Goal: Task Accomplishment & Management: Manage account settings

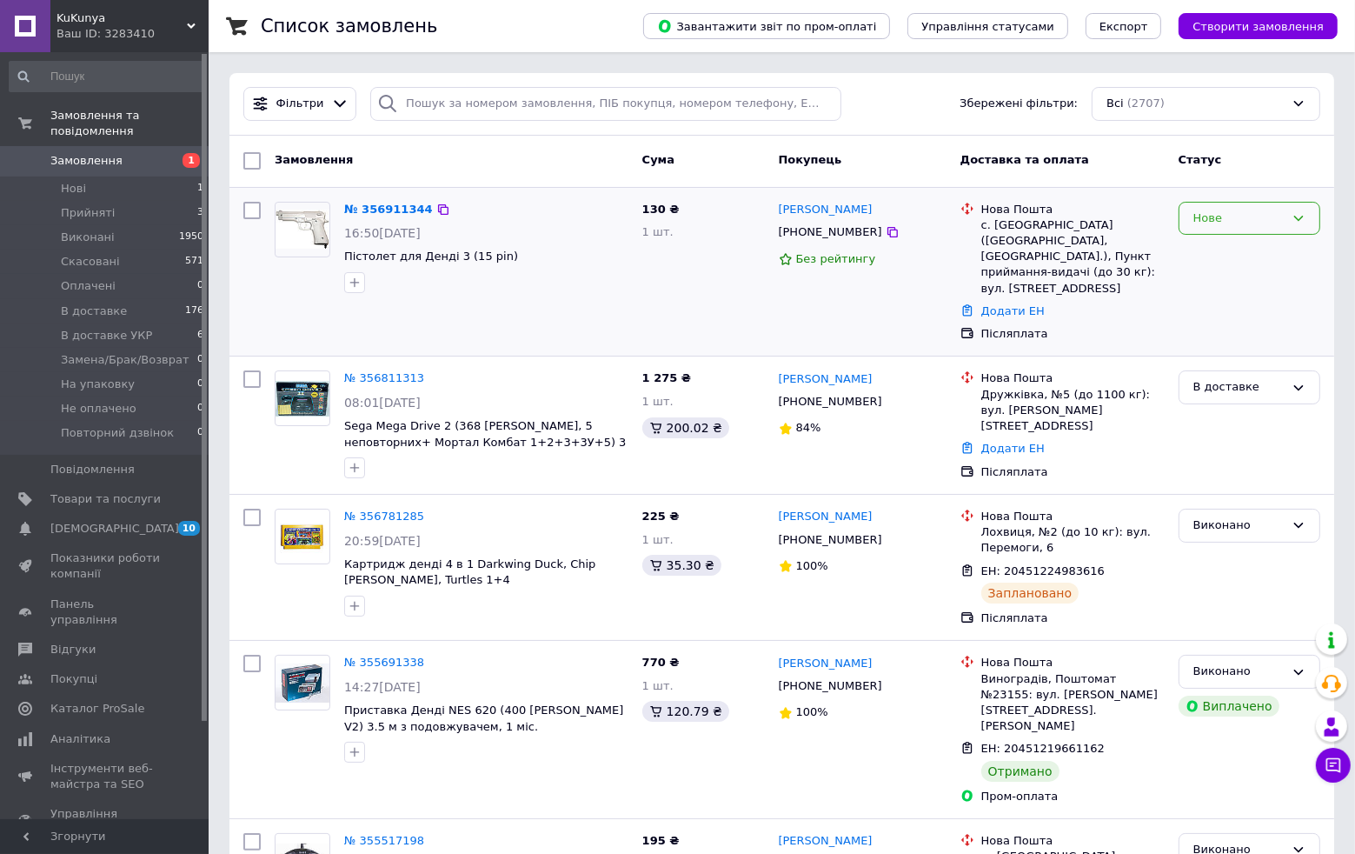
click at [1284, 218] on div "Нове" at bounding box center [1239, 219] width 91 height 18
click at [1242, 251] on li "Прийнято" at bounding box center [1250, 254] width 140 height 32
click at [396, 209] on link "№ 356911344" at bounding box center [384, 209] width 80 height 13
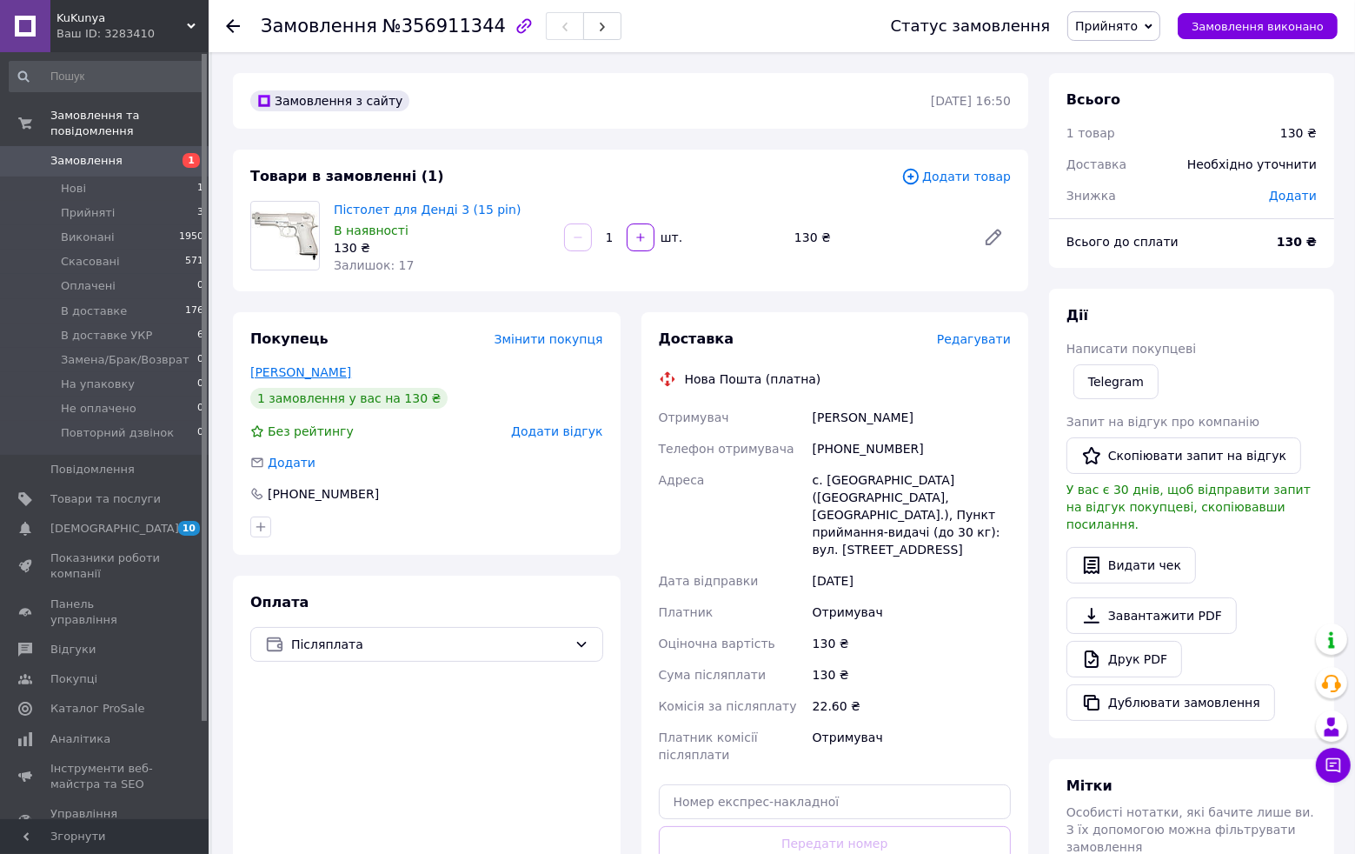
click at [330, 371] on link "[PERSON_NAME]" at bounding box center [300, 372] width 101 height 14
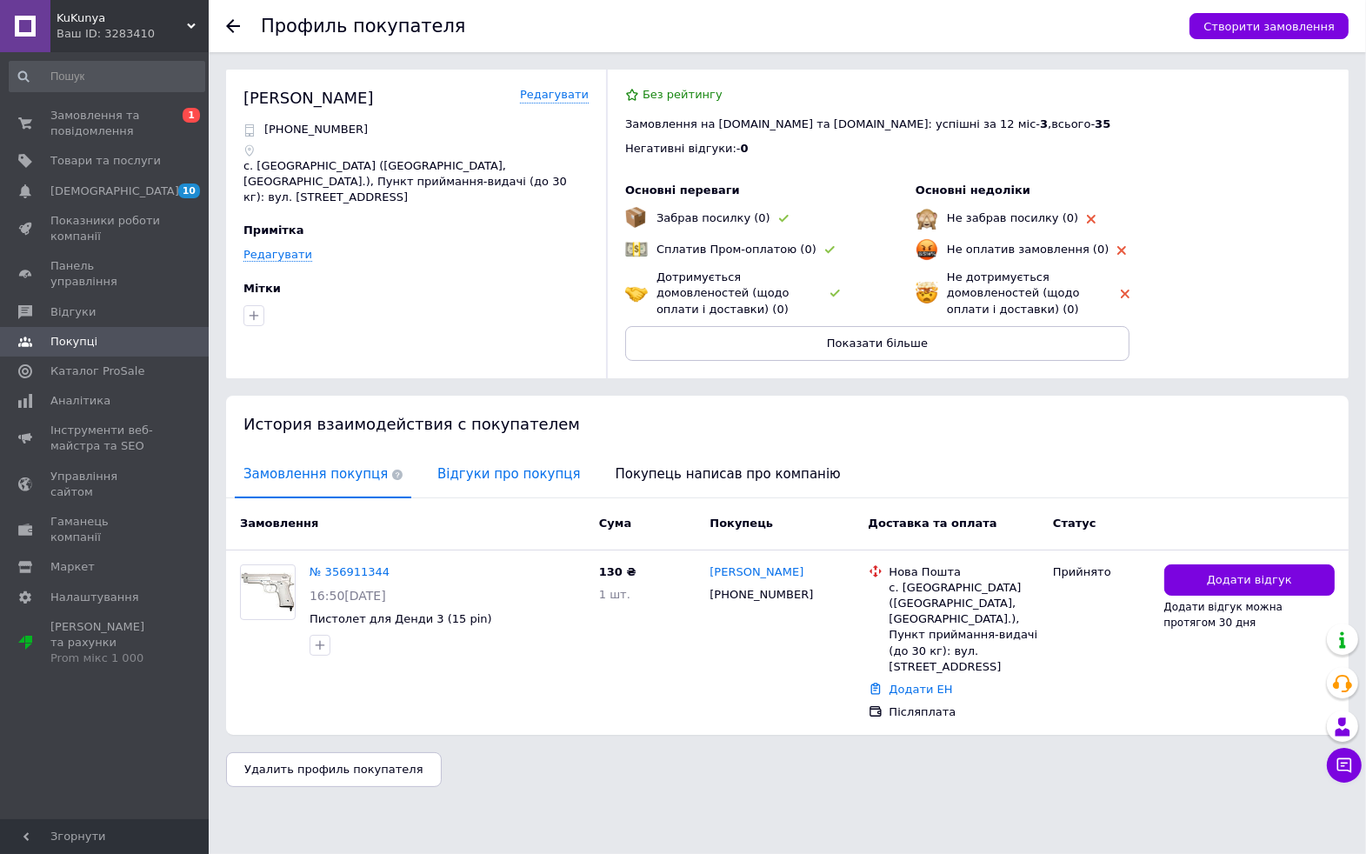
click at [481, 476] on span "Відгуки про покупця" at bounding box center [509, 474] width 160 height 44
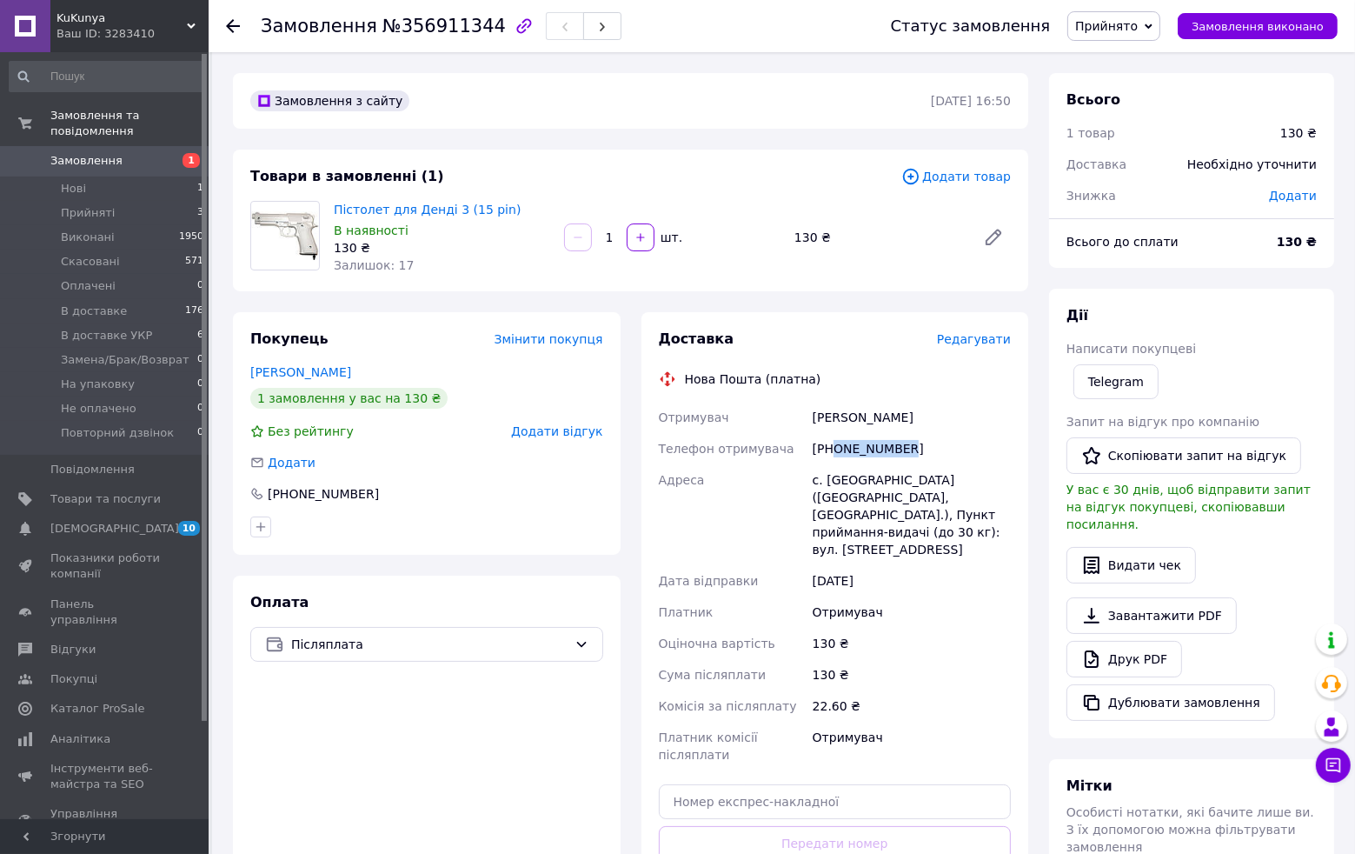
drag, startPoint x: 835, startPoint y: 447, endPoint x: 901, endPoint y: 450, distance: 66.2
click at [901, 450] on div "[PHONE_NUMBER]" at bounding box center [911, 448] width 205 height 31
drag, startPoint x: 814, startPoint y: 483, endPoint x: 870, endPoint y: 483, distance: 56.5
click at [870, 483] on div "с. [GEOGRAPHIC_DATA] ([GEOGRAPHIC_DATA], [GEOGRAPHIC_DATA].), Пункт приймання-в…" at bounding box center [911, 514] width 205 height 101
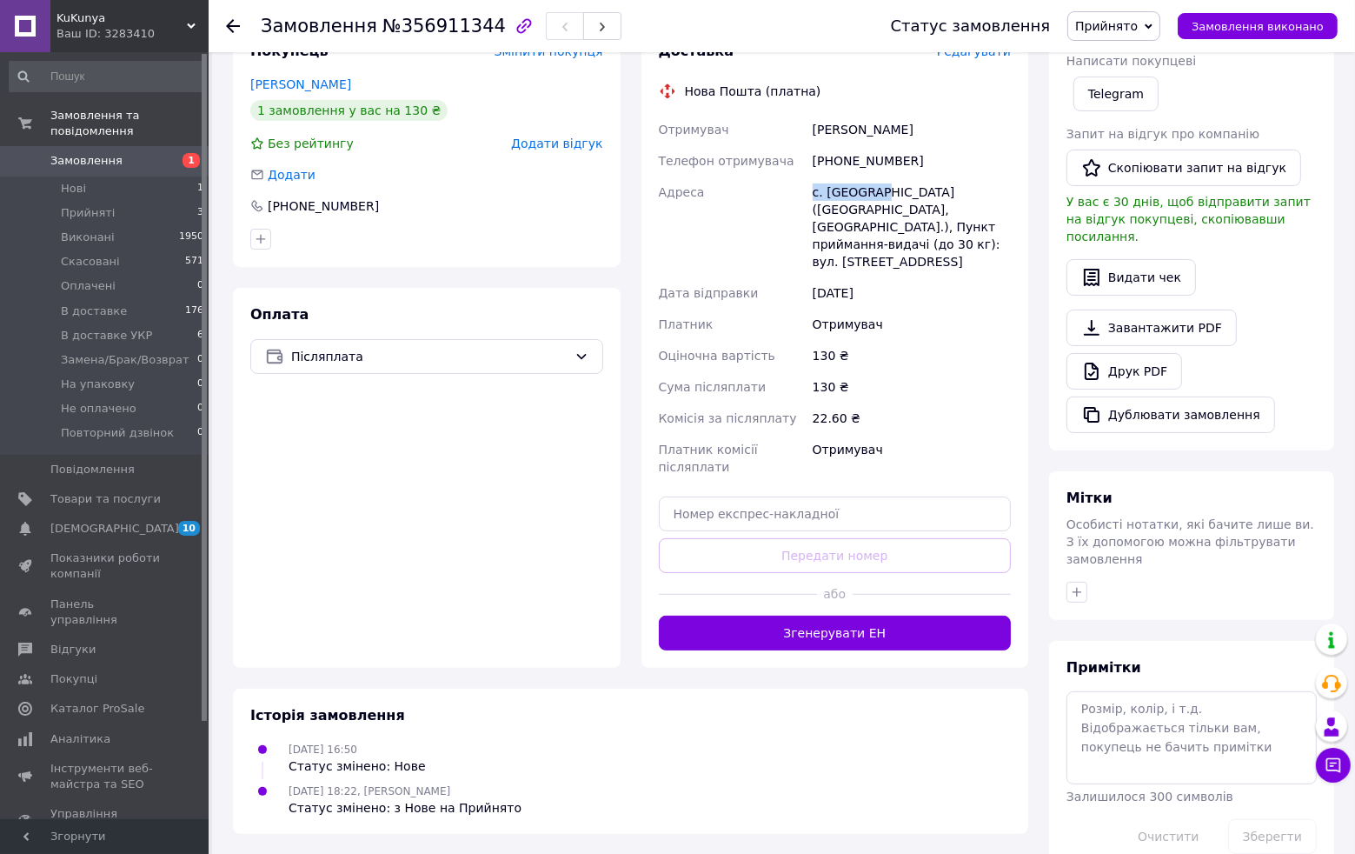
scroll to position [289, 0]
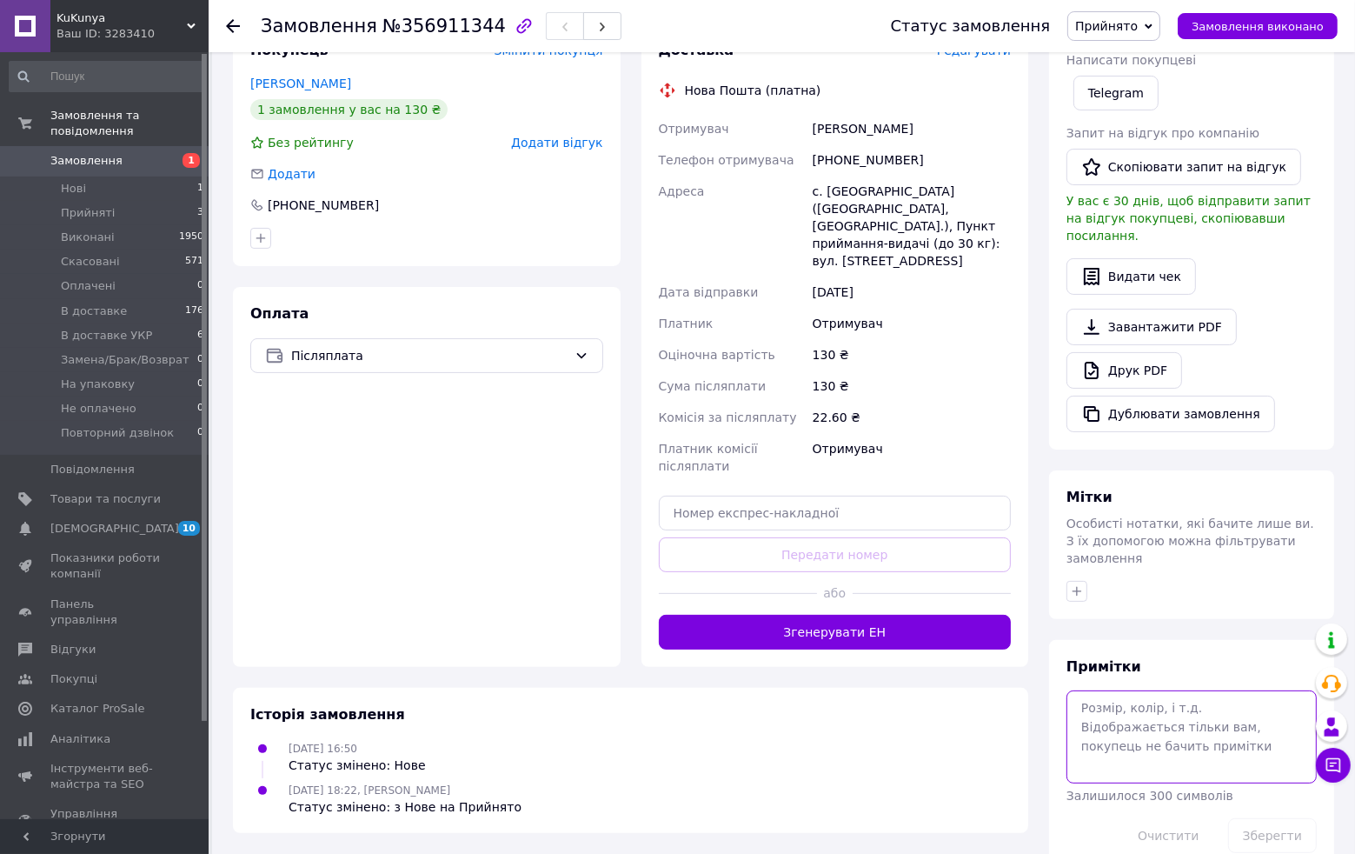
click at [1144, 700] on textarea at bounding box center [1192, 736] width 250 height 92
type textarea "218 - 300"
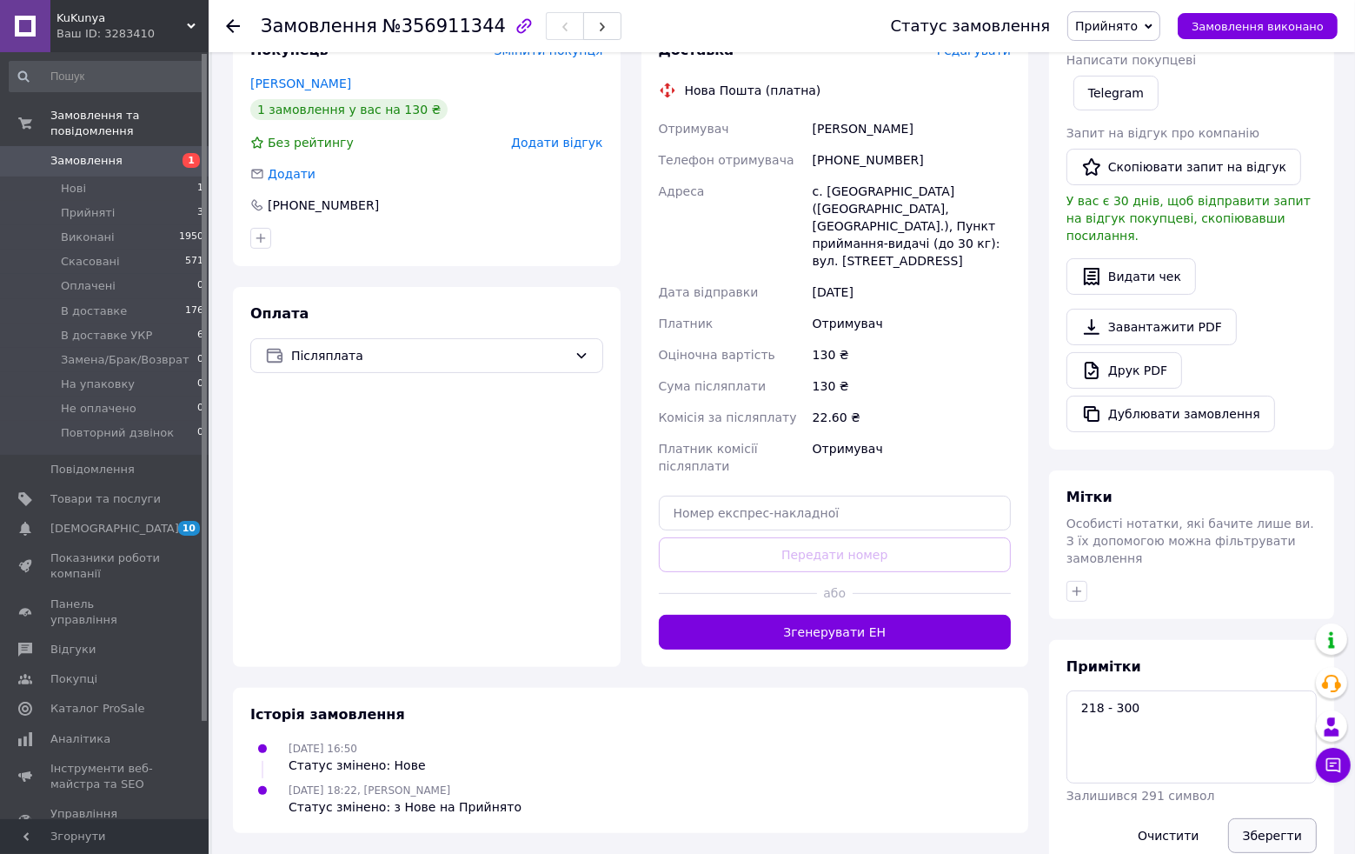
click at [1258, 818] on button "Зберегти" at bounding box center [1273, 835] width 89 height 35
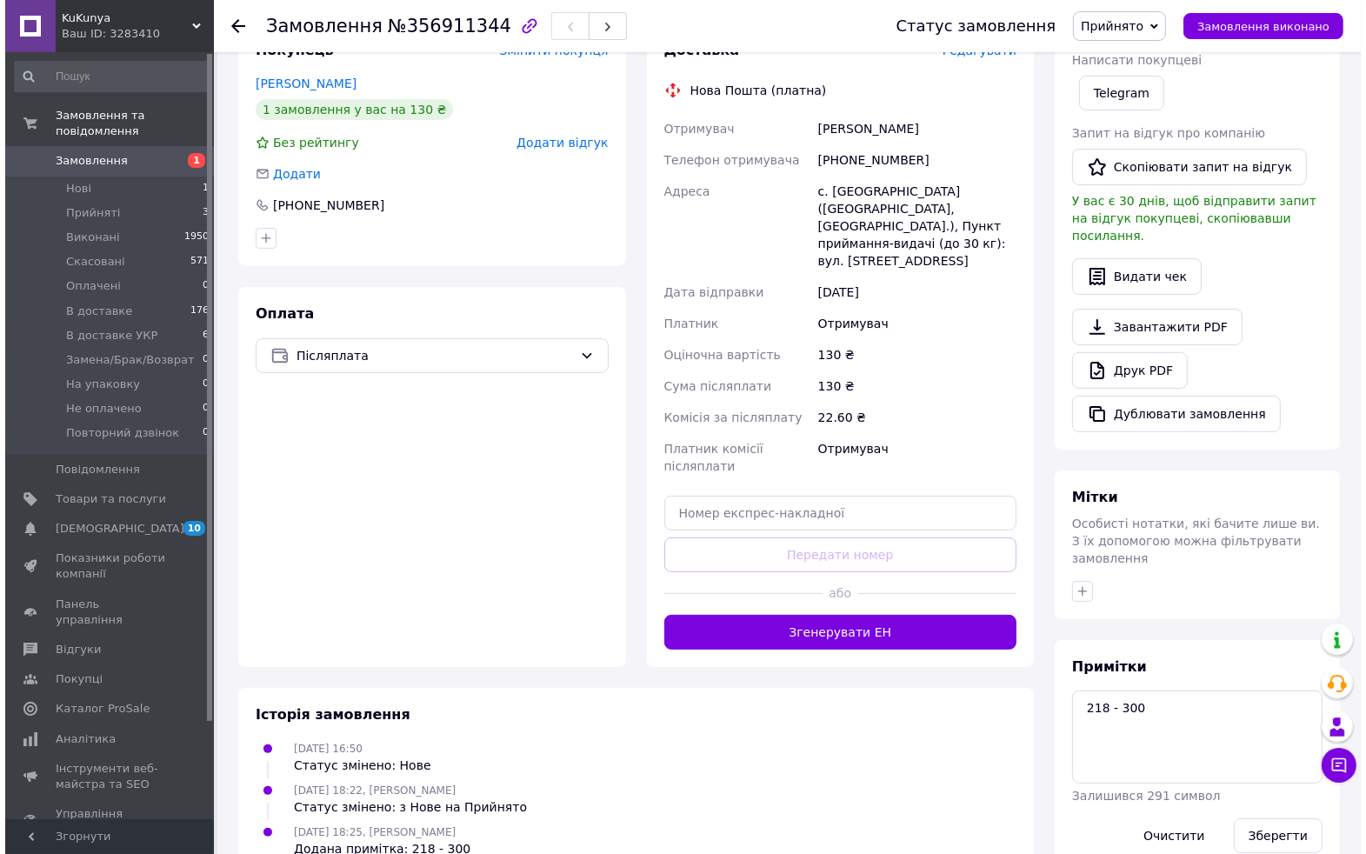
scroll to position [0, 0]
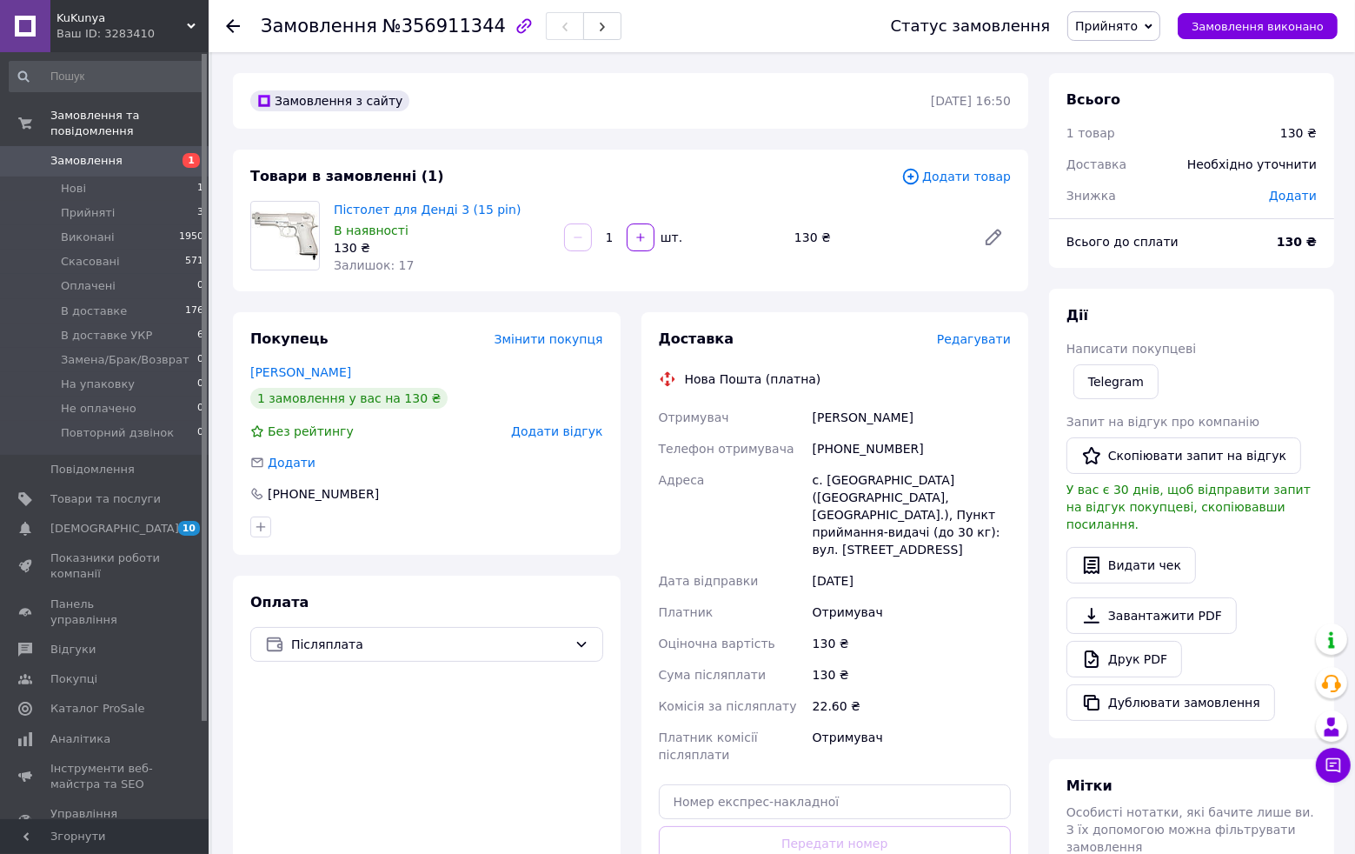
click at [962, 174] on span "Додати товар" at bounding box center [957, 176] width 110 height 19
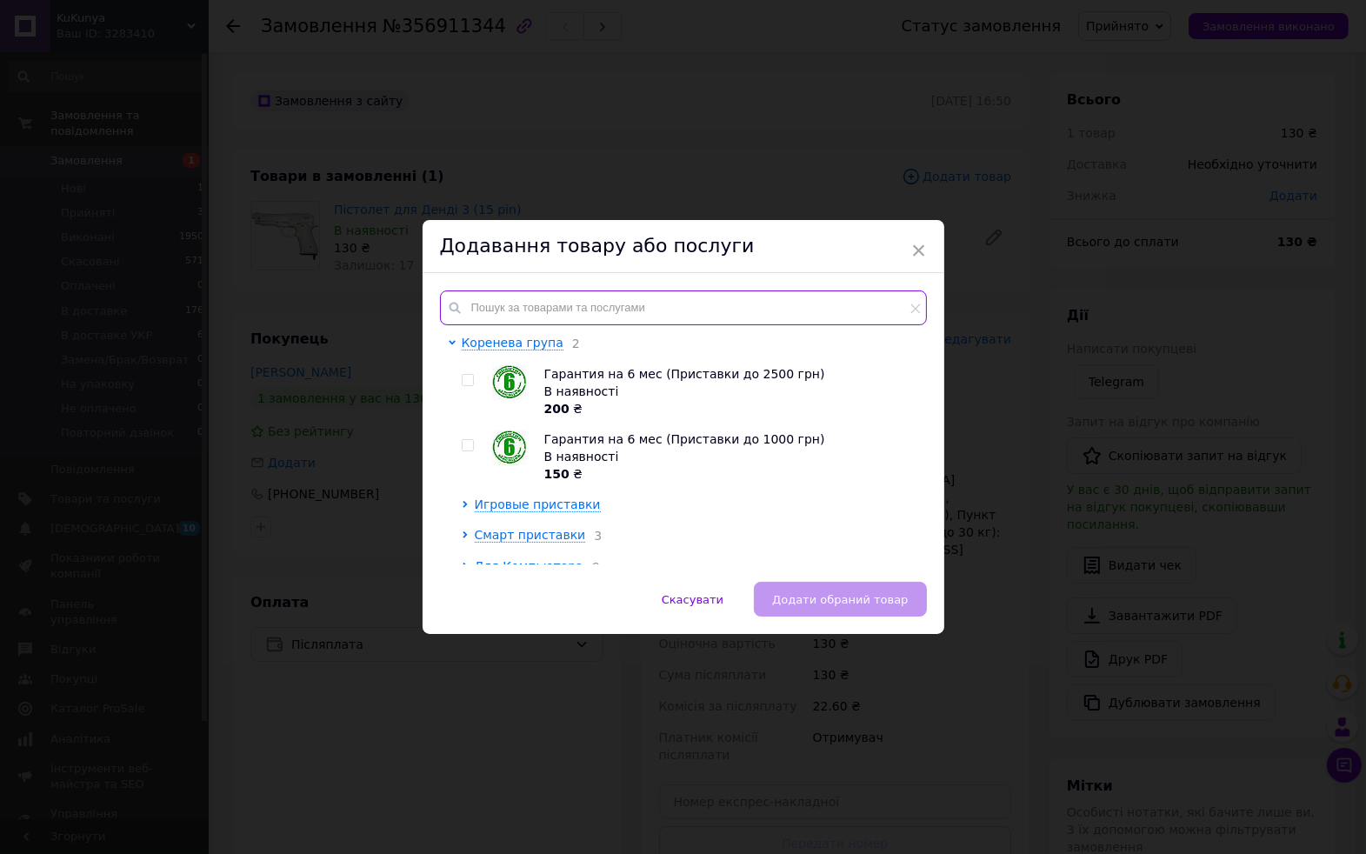
click at [647, 310] on input "text" at bounding box center [683, 307] width 487 height 35
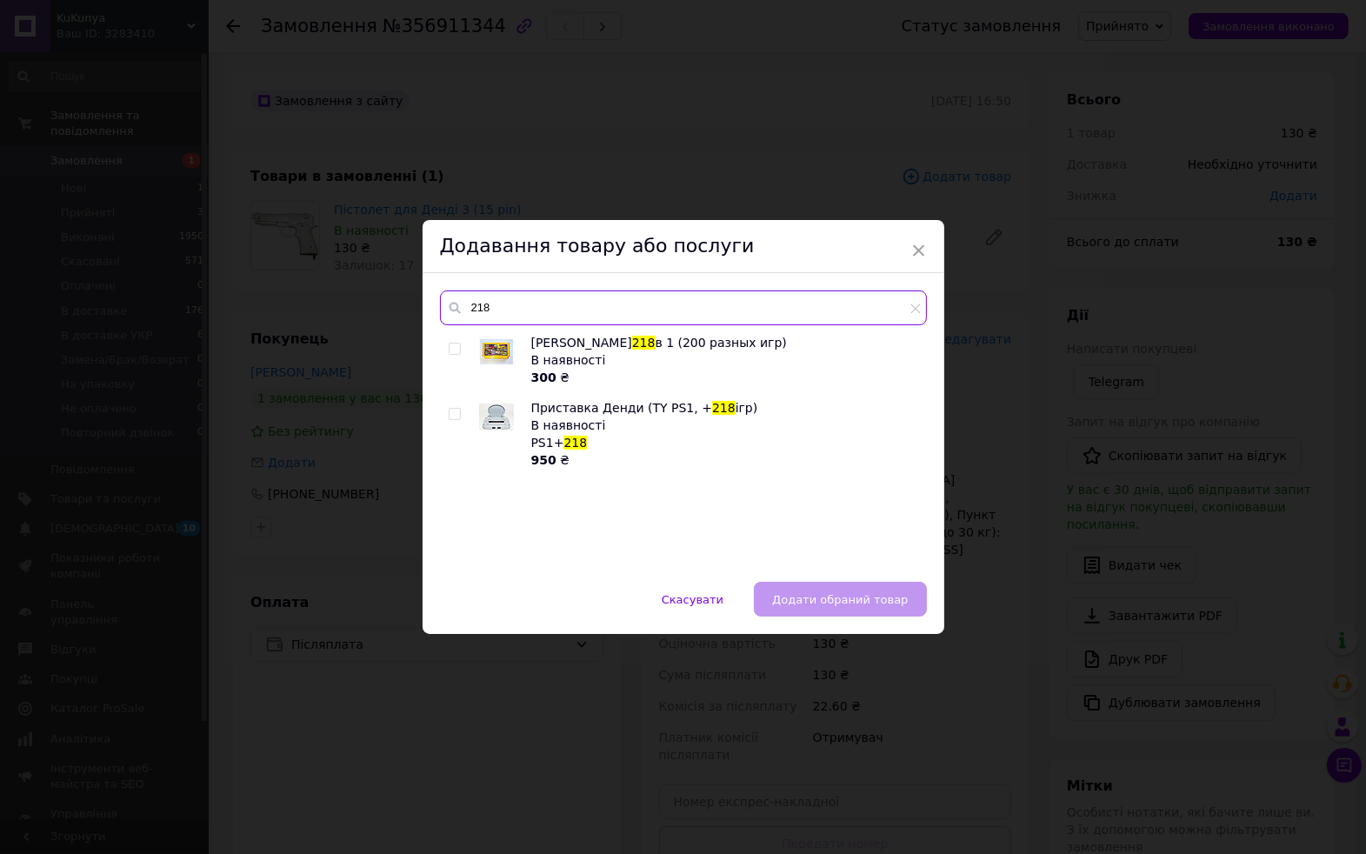
type input "218"
click at [445, 346] on div "[PERSON_NAME] 218 в 1 (200 разных игр) В наявності 300 ₴ Приставка Денди (TY PS…" at bounding box center [683, 449] width 486 height 230
click at [449, 343] on input "checkbox" at bounding box center [454, 348] width 11 height 11
checkbox input "true"
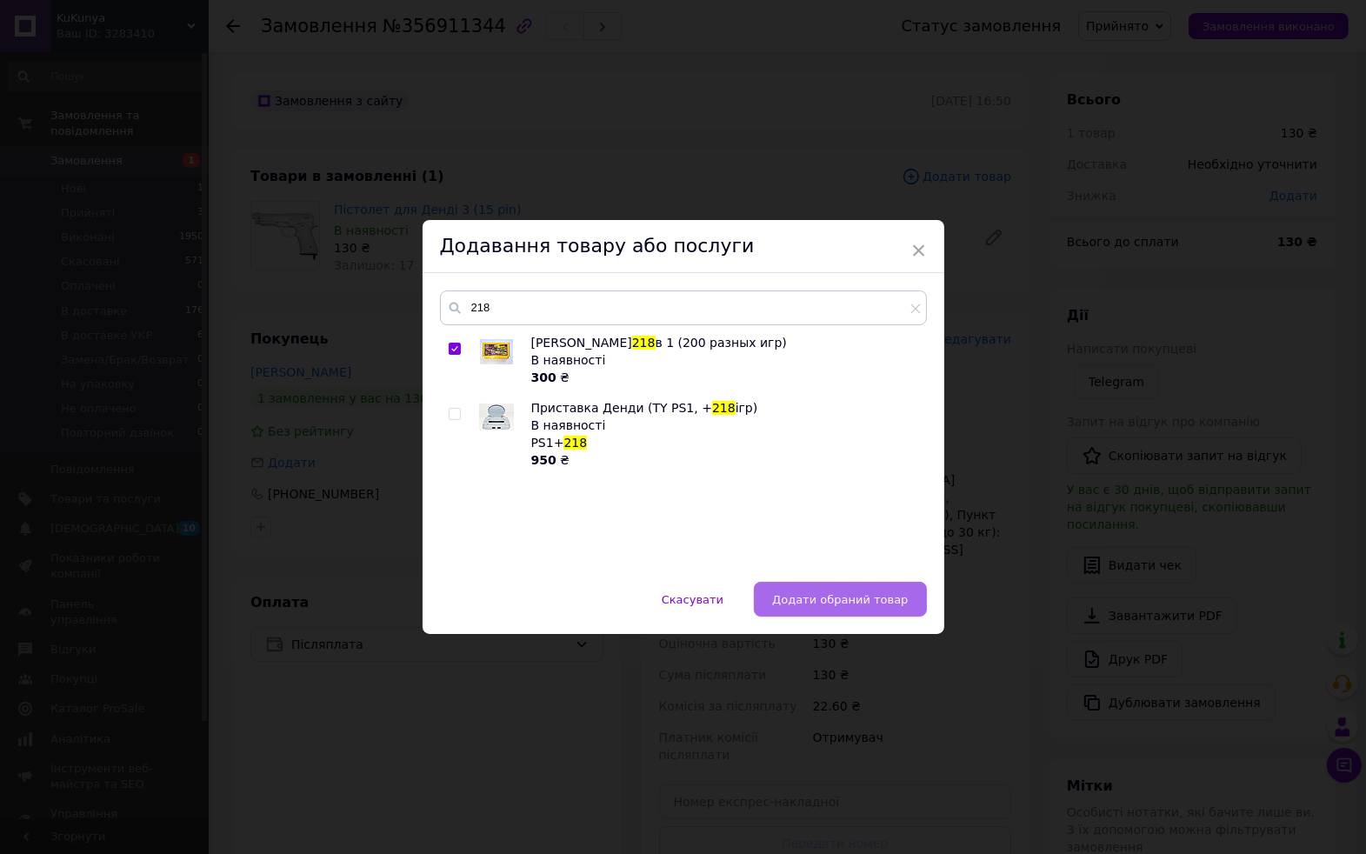
click at [822, 598] on span "Додати обраний товар" at bounding box center [840, 599] width 136 height 13
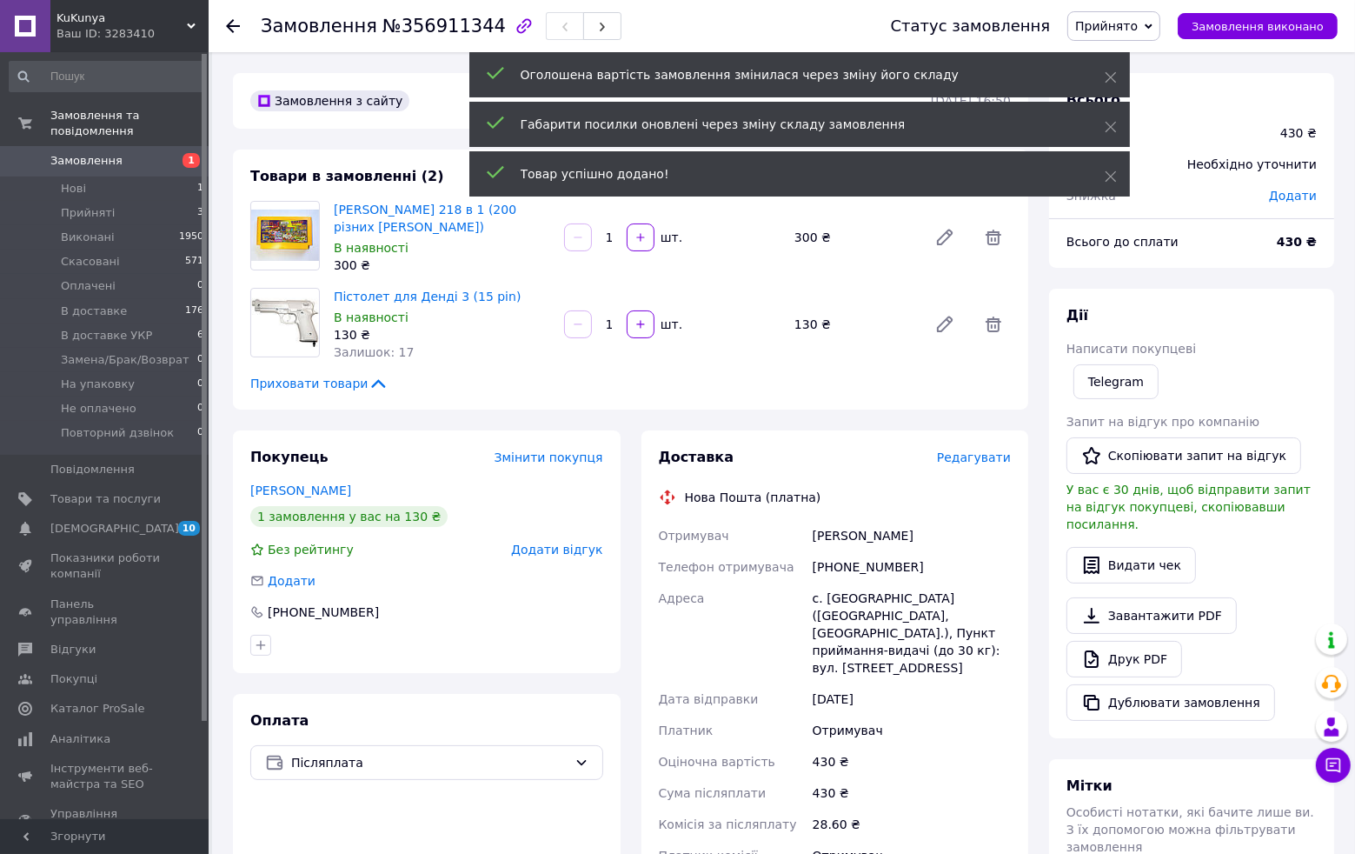
click at [970, 456] on span "Редагувати" at bounding box center [974, 457] width 74 height 14
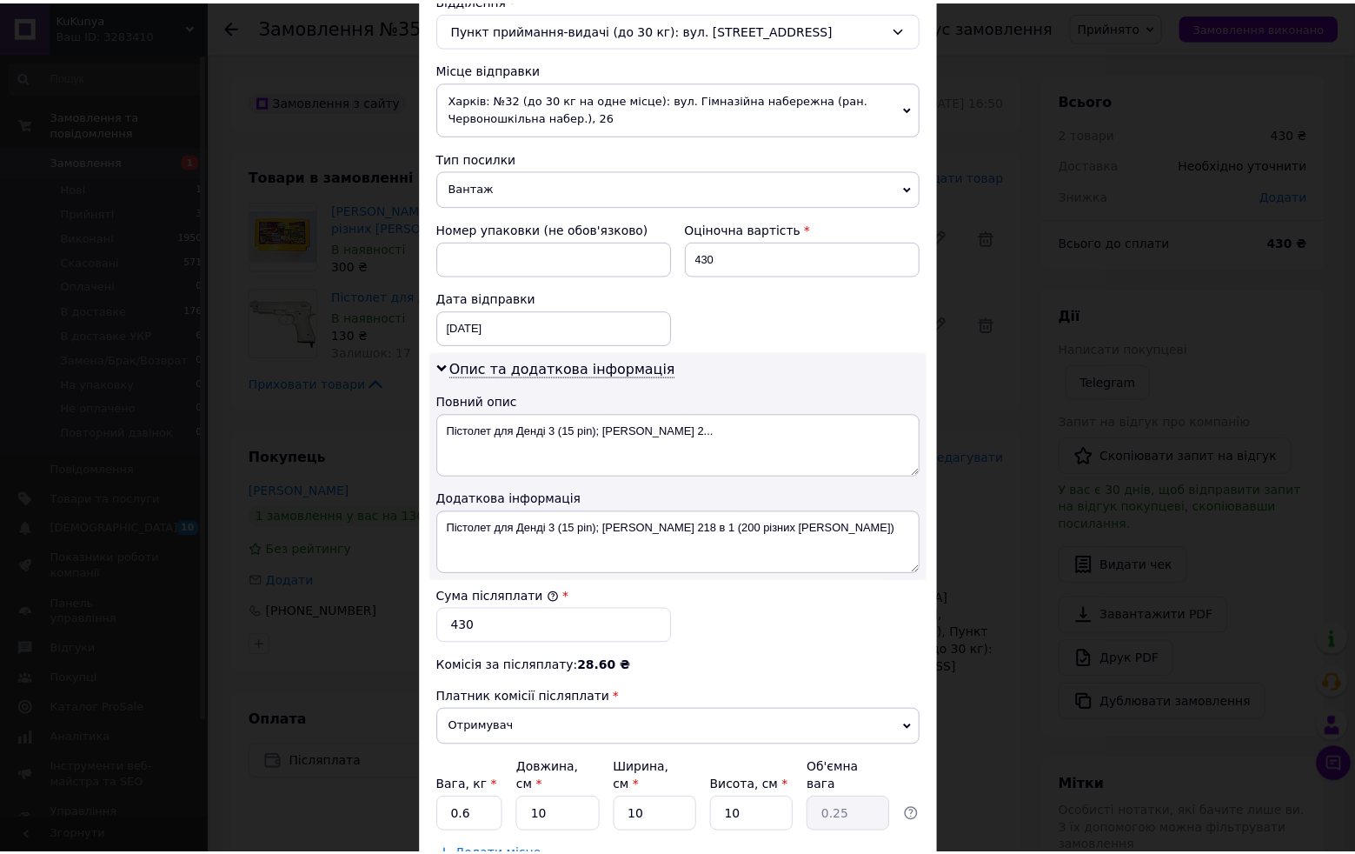
scroll to position [678, 0]
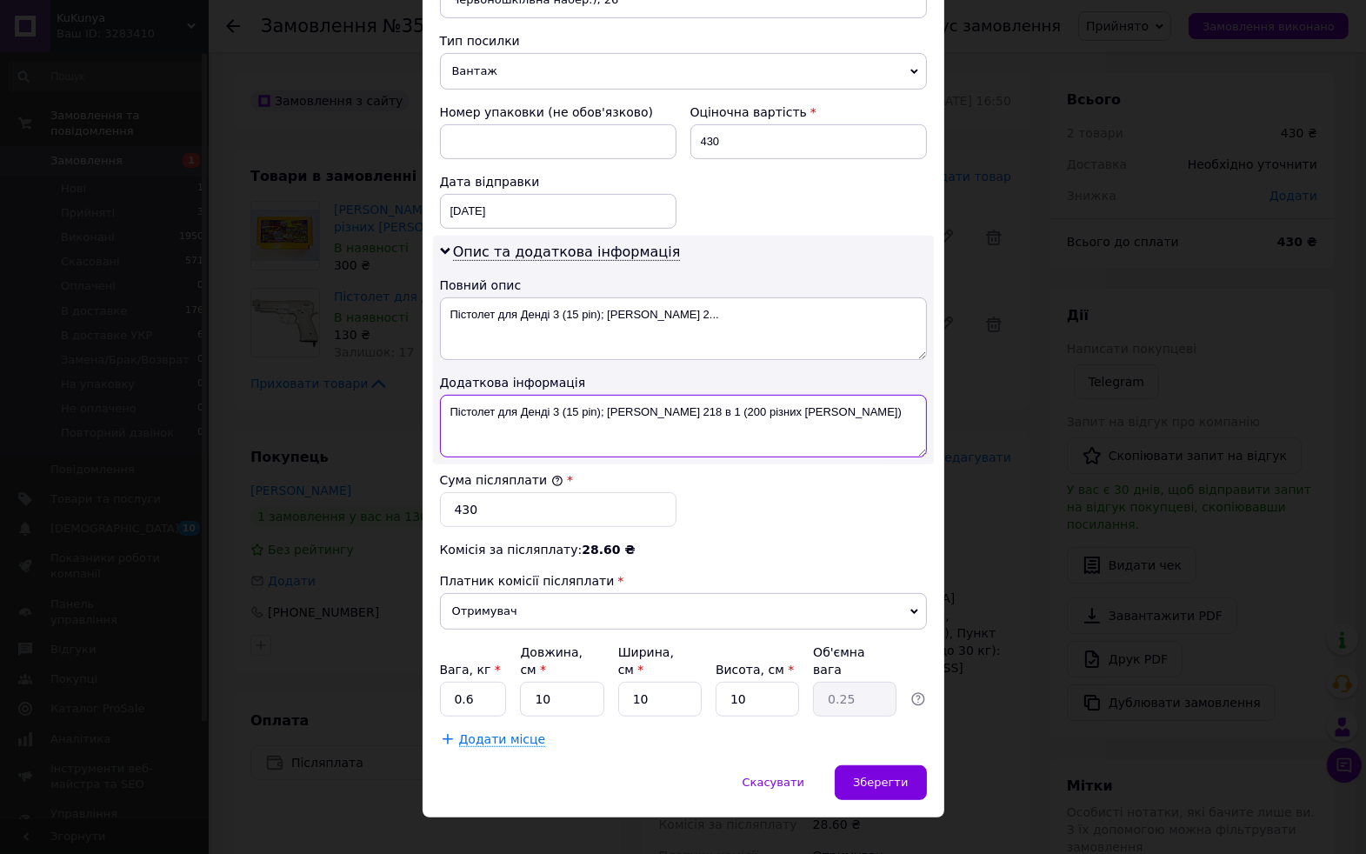
click at [606, 402] on textarea "Пістолет для Денді 3 (15 pin); [PERSON_NAME] 218 в 1 (200 різних [PERSON_NAME])" at bounding box center [683, 426] width 487 height 63
drag, startPoint x: 730, startPoint y: 410, endPoint x: 882, endPoint y: 407, distance: 152.2
click at [882, 407] on textarea "Пістолет для Денді 3 (15 pin); [PERSON_NAME] 218 в 1 (200 різних [PERSON_NAME])" at bounding box center [683, 426] width 487 height 63
type textarea "Пістолет для Денді 3 (15 pin); [PERSON_NAME] 218 в 1"
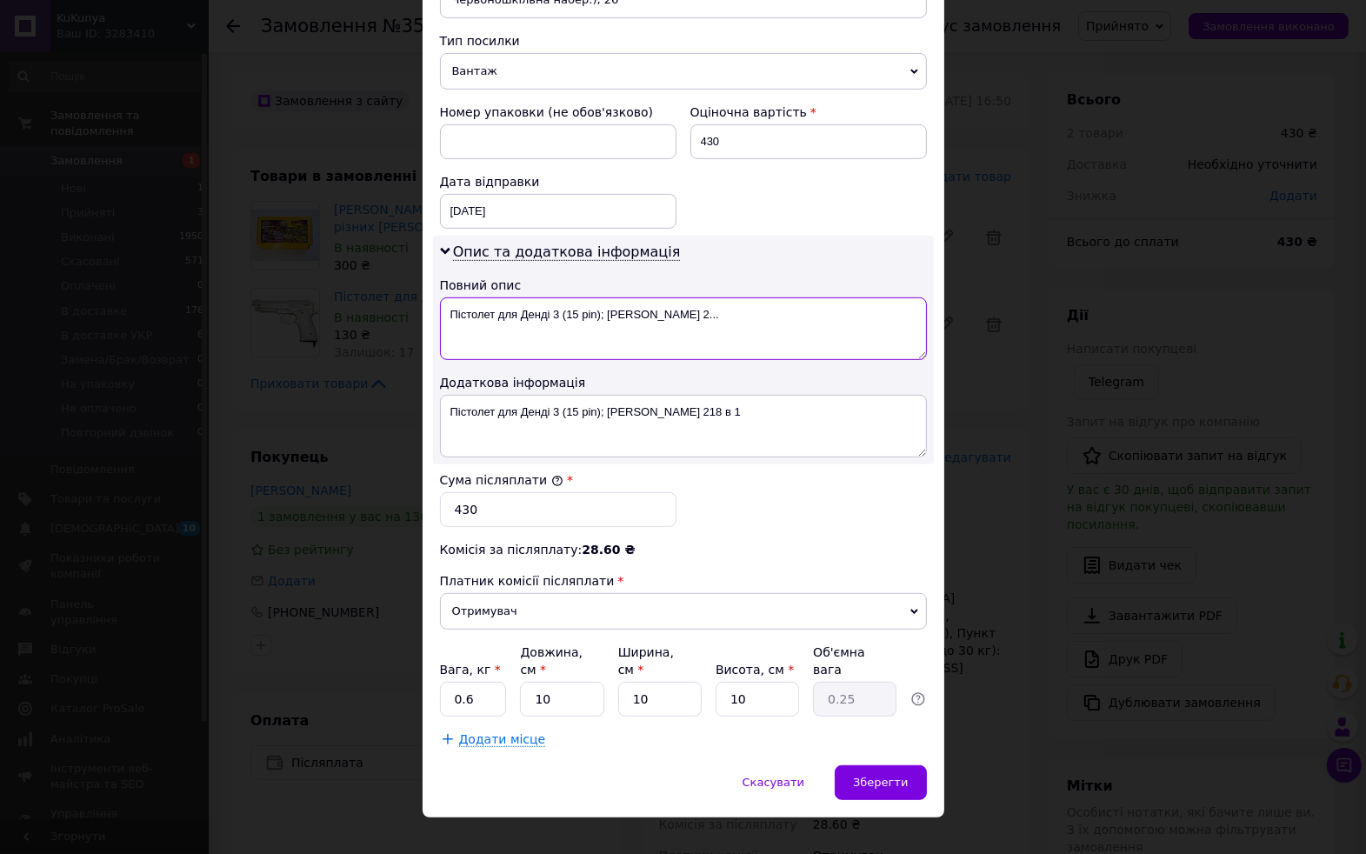
click at [621, 316] on textarea "Пістолет для Денді 3 (15 pin); [PERSON_NAME] 2..." at bounding box center [683, 328] width 487 height 63
drag, startPoint x: 621, startPoint y: 316, endPoint x: 731, endPoint y: 323, distance: 110.6
click at [731, 323] on textarea "Пістолет для Денді 3 (15 pin); [PERSON_NAME] 2..." at bounding box center [683, 328] width 487 height 63
type textarea "Пістолет для Денді 3 (15 pin); 218"
click at [487, 682] on input "0.6" at bounding box center [473, 699] width 67 height 35
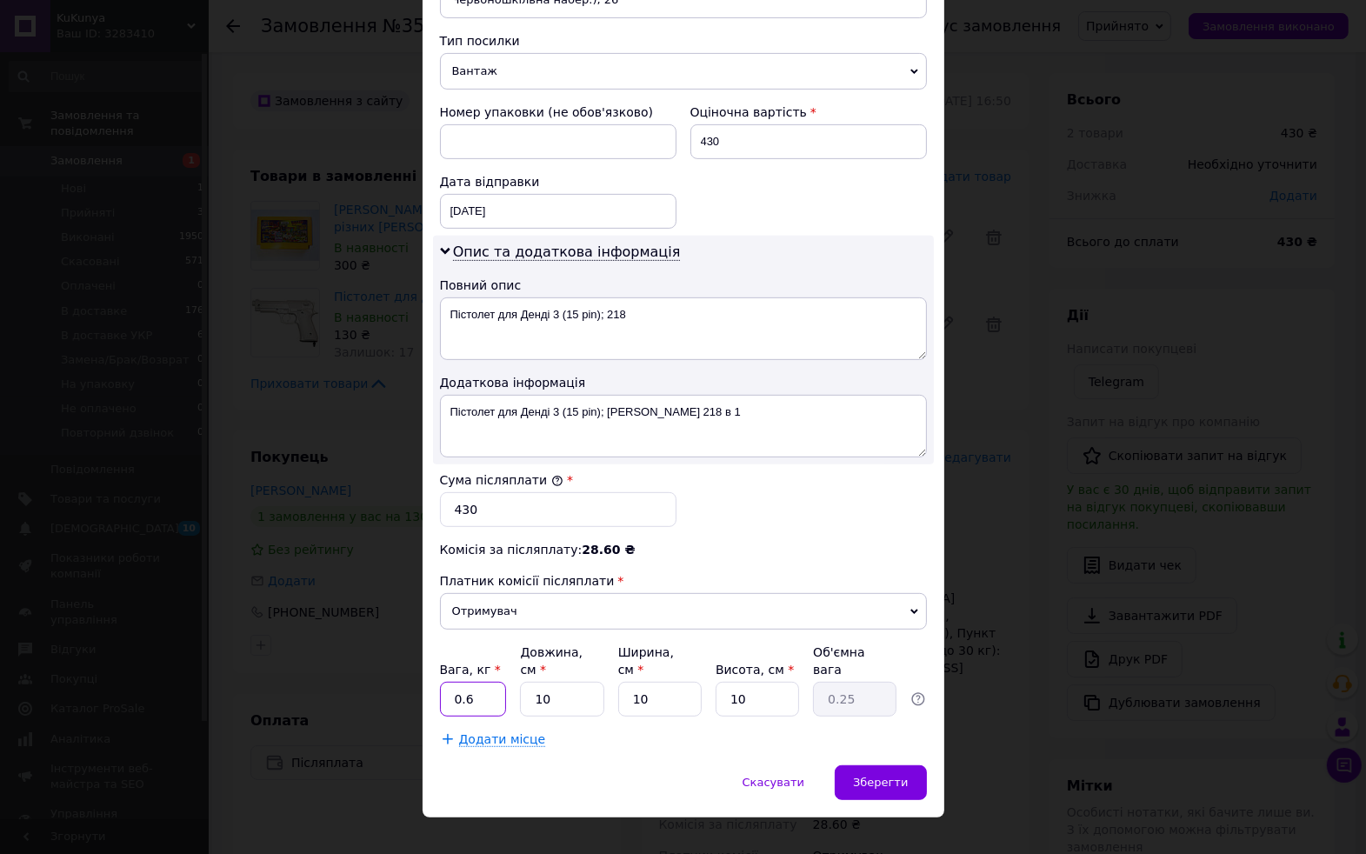
click at [487, 682] on input "0.6" at bounding box center [473, 699] width 67 height 35
type input "1"
click at [868, 776] on span "Зберегти" at bounding box center [880, 782] width 55 height 13
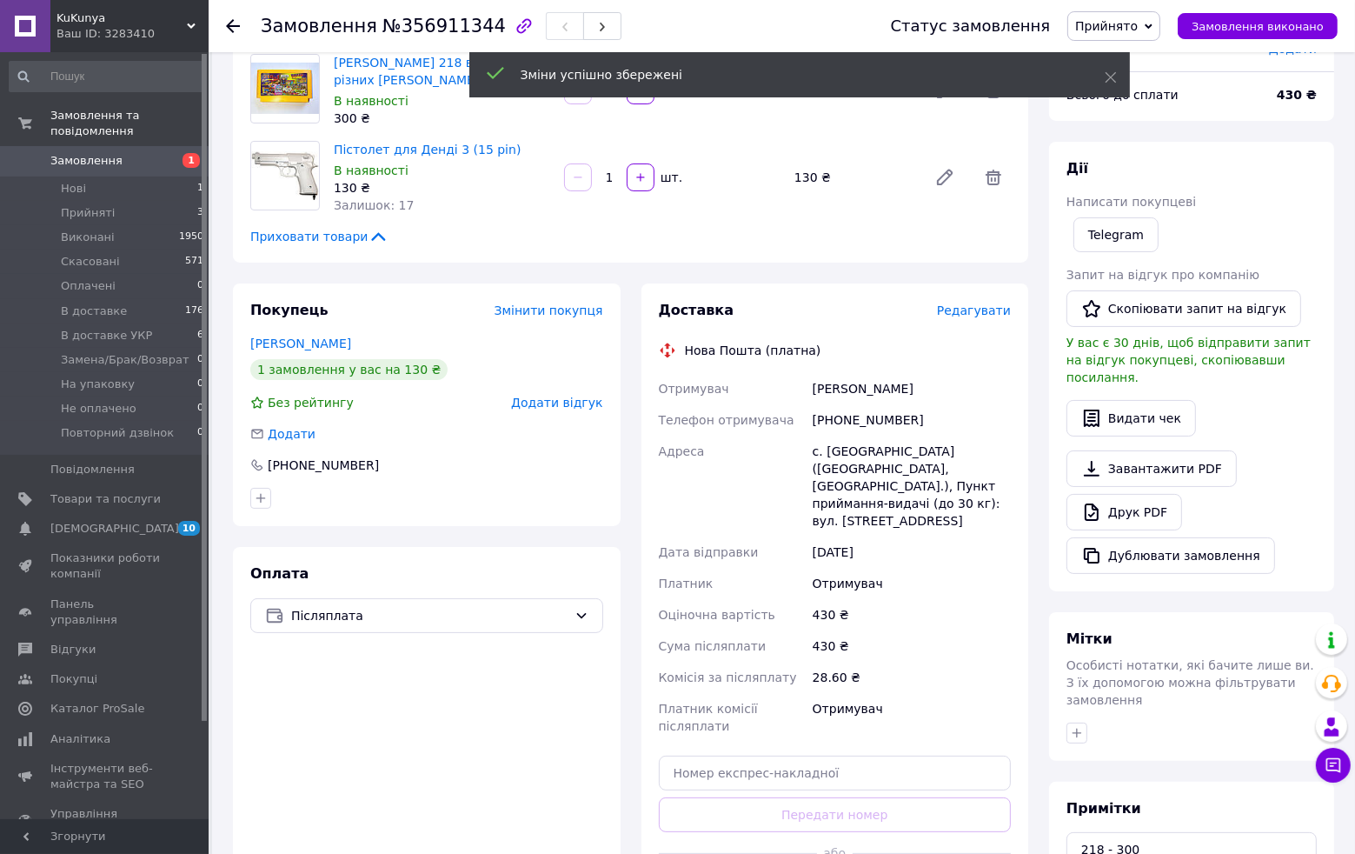
scroll to position [278, 0]
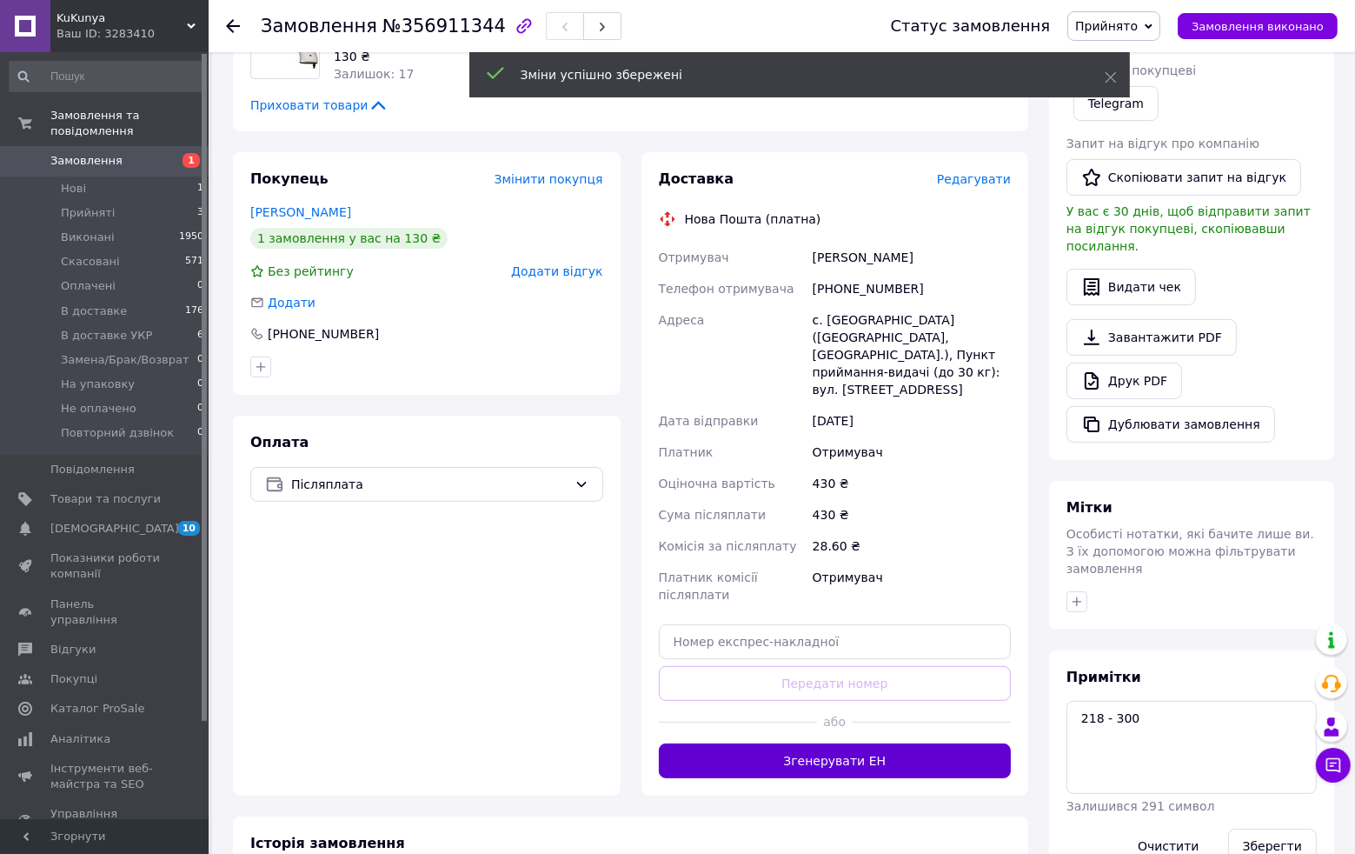
click at [903, 753] on button "Згенерувати ЕН" at bounding box center [835, 760] width 353 height 35
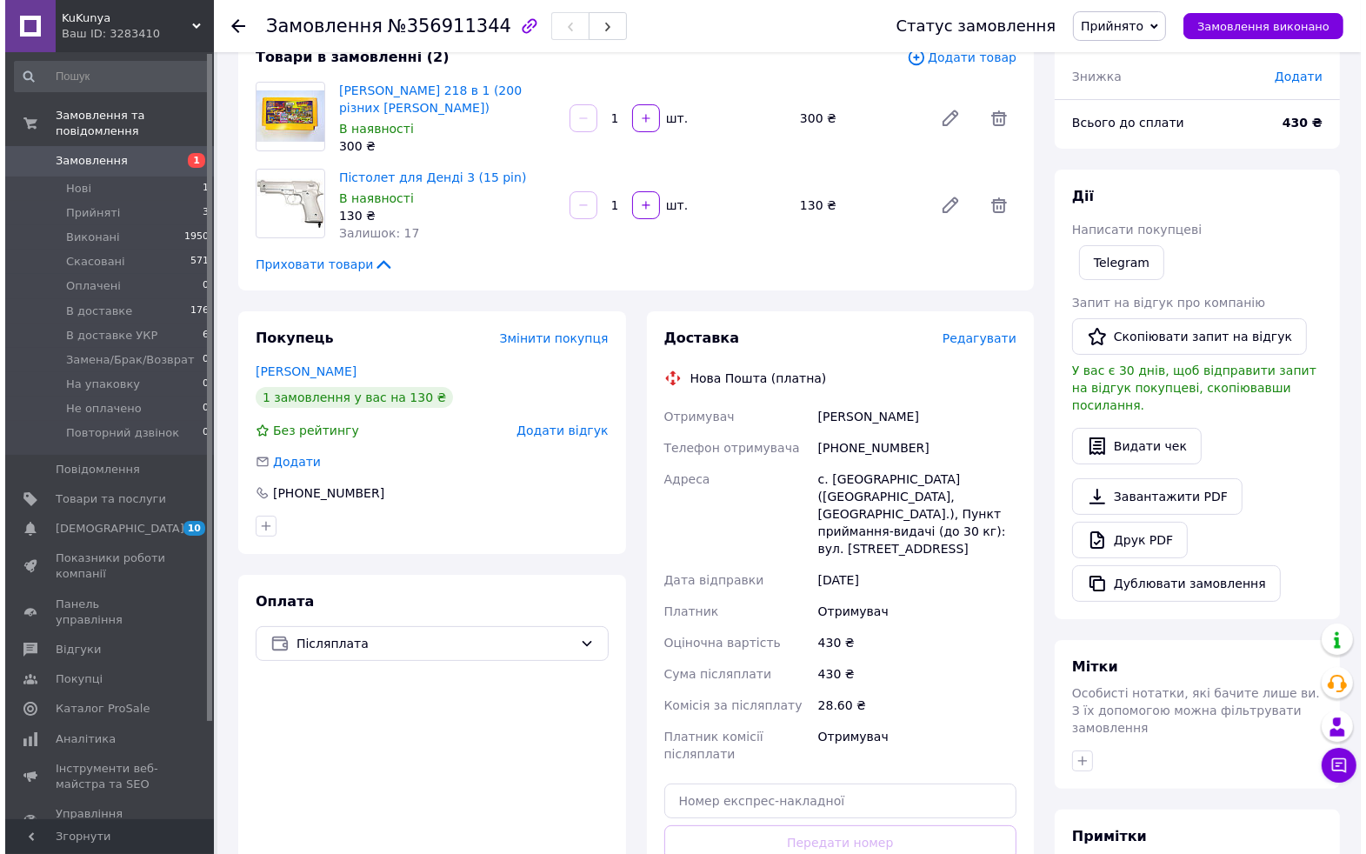
scroll to position [0, 0]
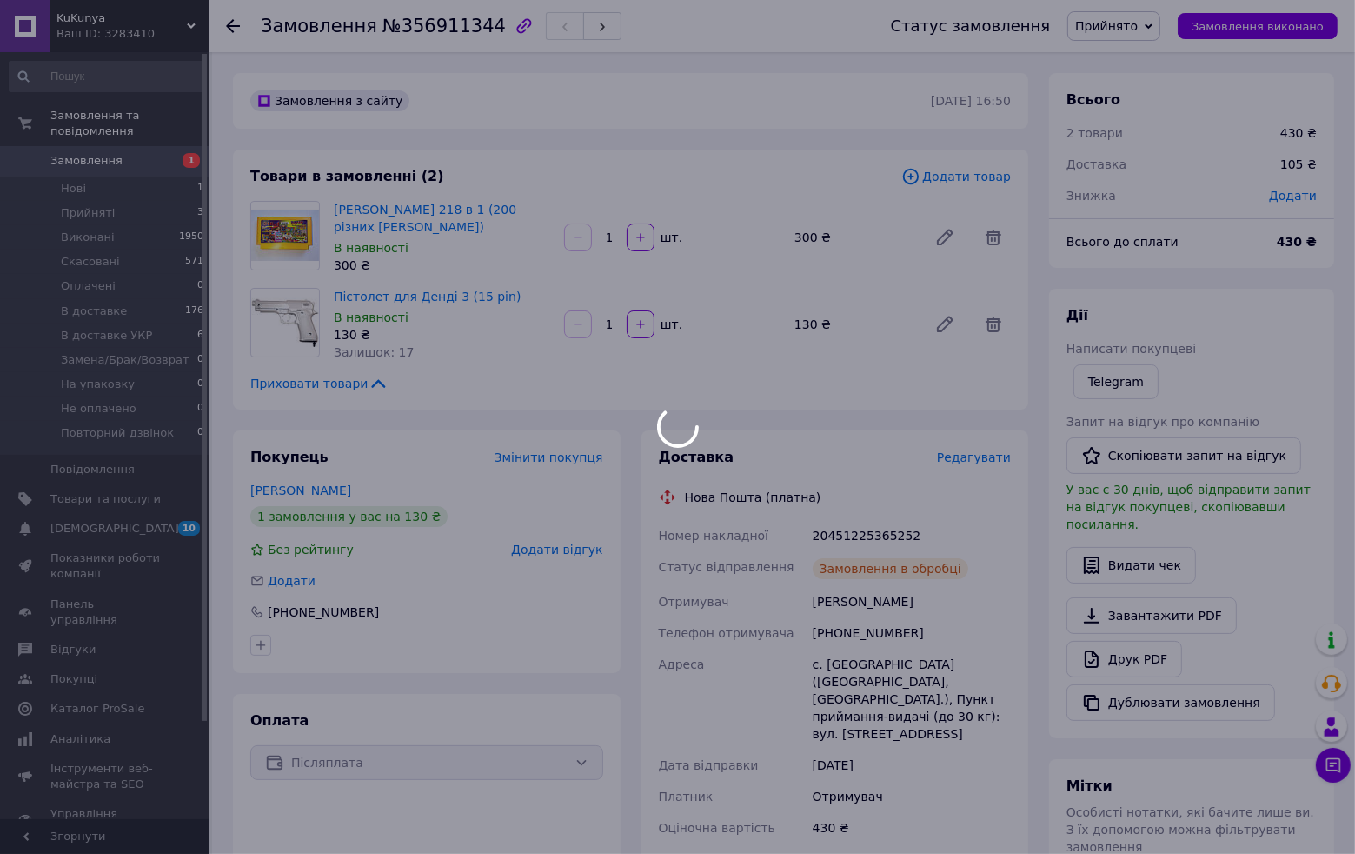
click at [1169, 28] on div at bounding box center [677, 427] width 1355 height 854
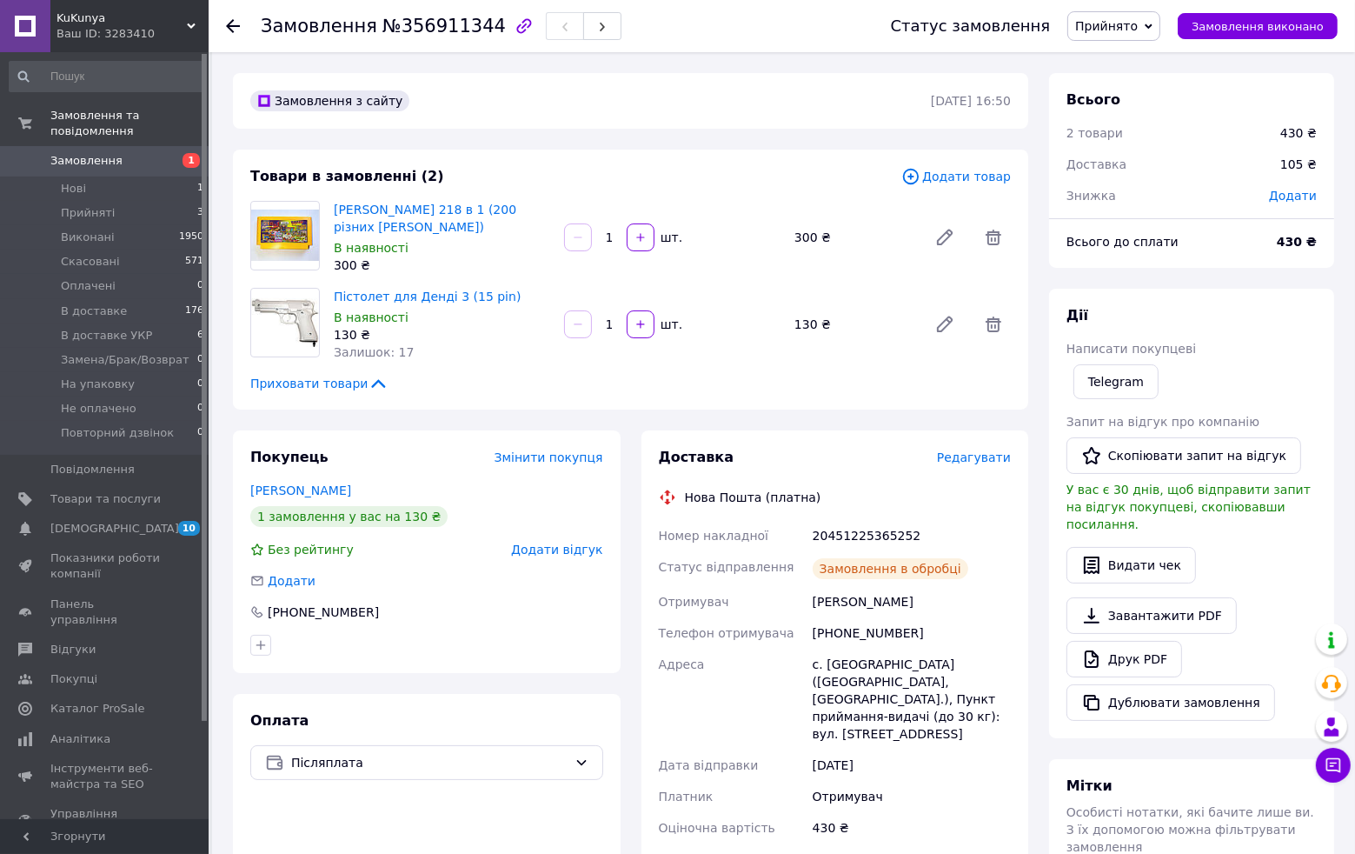
click at [1142, 41] on div "Статус замовлення Прийнято Виконано Скасовано Оплачено В доставке В доставке УК…" at bounding box center [1097, 26] width 482 height 52
click at [1138, 31] on span "Прийнято" at bounding box center [1107, 26] width 63 height 14
click at [1147, 144] on li "В доставке" at bounding box center [1142, 139] width 146 height 26
